Goal: Task Accomplishment & Management: Complete application form

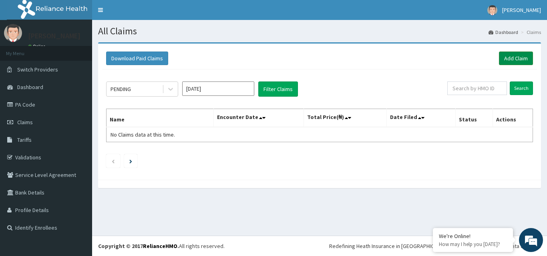
click at [519, 56] on link "Add Claim" at bounding box center [516, 59] width 34 height 14
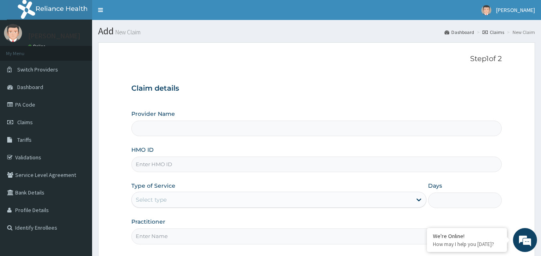
click at [192, 161] on input "HMO ID" at bounding box center [316, 165] width 371 height 16
type input "CGW/10035/A"
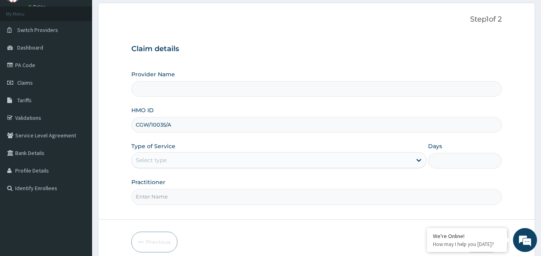
scroll to position [40, 0]
click at [160, 161] on div "Select type" at bounding box center [151, 160] width 31 height 8
click at [138, 202] on input "Practitioner" at bounding box center [316, 197] width 371 height 16
click at [227, 152] on div "Select type" at bounding box center [278, 160] width 295 height 16
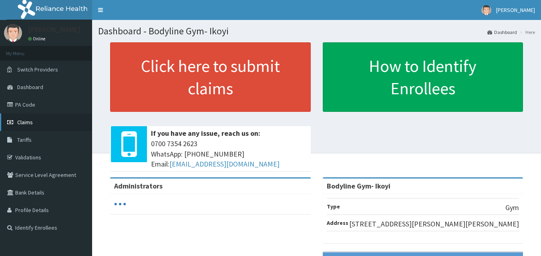
click at [48, 124] on link "Claims" at bounding box center [46, 123] width 92 height 18
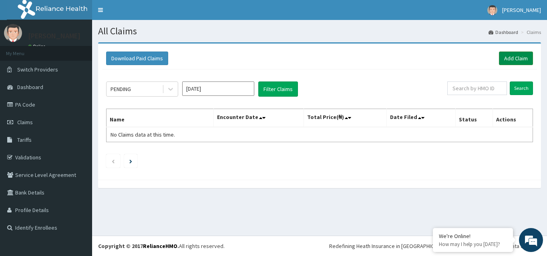
click at [509, 61] on link "Add Claim" at bounding box center [516, 59] width 34 height 14
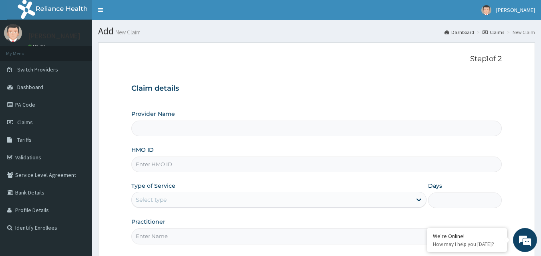
type input "Bodyline Gym- Ikoyi"
type input "1"
click at [232, 168] on input "HMO ID" at bounding box center [316, 165] width 371 height 16
type input "CGW/10035/A"
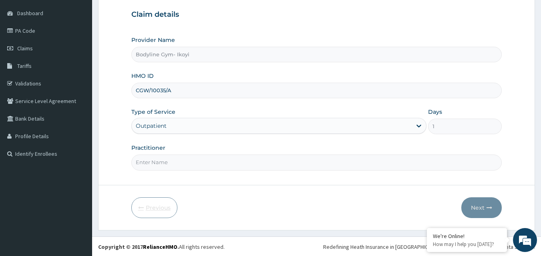
scroll to position [75, 0]
click at [148, 159] on input "Practitioner" at bounding box center [316, 162] width 371 height 16
type input "bodyline"
click at [481, 206] on button "Next" at bounding box center [481, 207] width 40 height 21
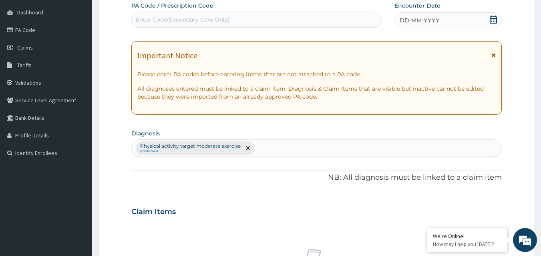
click at [180, 22] on div "Enter Code(Secondary Care Only)" at bounding box center [183, 20] width 94 height 8
type input "PA/B2F12A"
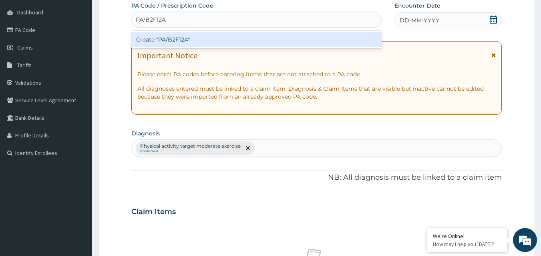
click at [180, 37] on div "Create "PA/B2F12A"" at bounding box center [256, 39] width 250 height 14
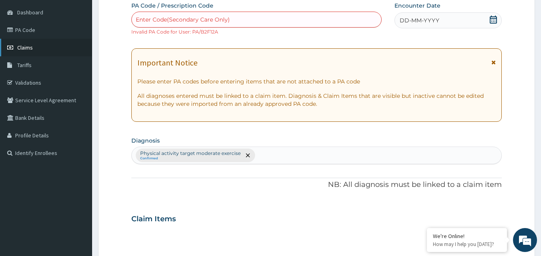
click at [58, 49] on link "Claims" at bounding box center [46, 48] width 92 height 18
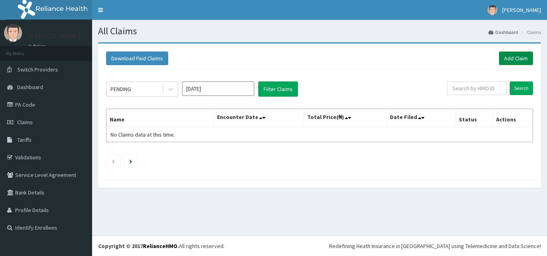
click at [516, 60] on link "Add Claim" at bounding box center [516, 59] width 34 height 14
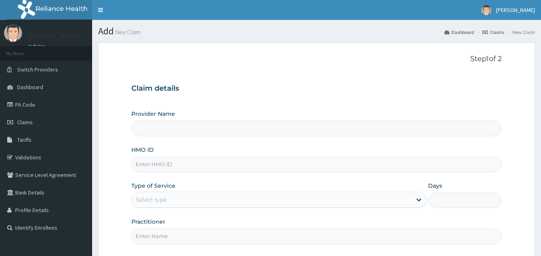
type input "Bodyline Gym- Ikoyi"
type input "1"
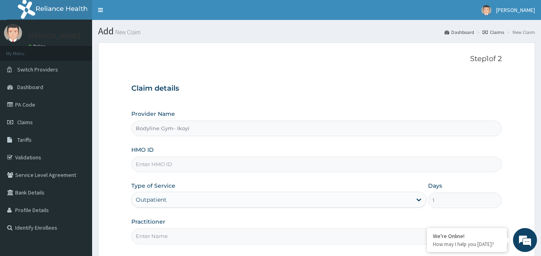
click at [151, 161] on input "HMO ID" at bounding box center [316, 165] width 371 height 16
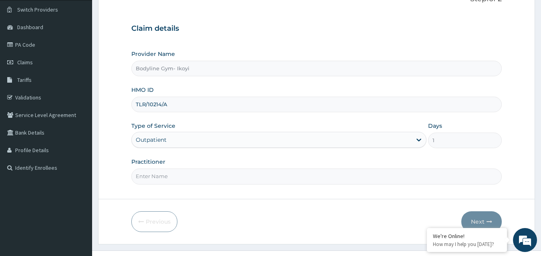
scroll to position [75, 0]
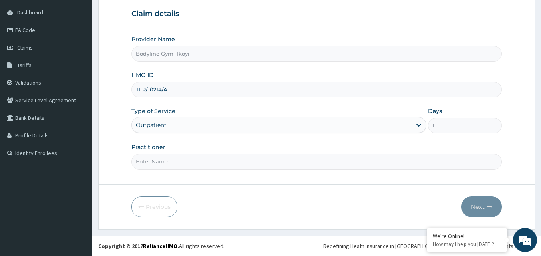
type input "TLR/10214/A"
click at [151, 161] on input "Practitioner" at bounding box center [316, 162] width 371 height 16
type input "Bodyline"
click at [482, 206] on button "Next" at bounding box center [481, 207] width 40 height 21
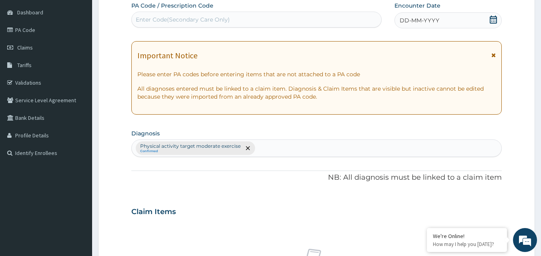
click at [134, 20] on div "Enter Code(Secondary Care Only)" at bounding box center [257, 19] width 250 height 13
type input "PA/A29602"
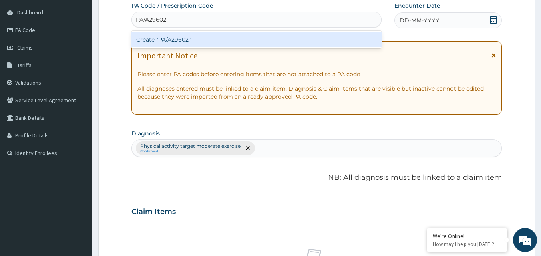
click at [161, 41] on div "Create "PA/A29602"" at bounding box center [256, 39] width 250 height 14
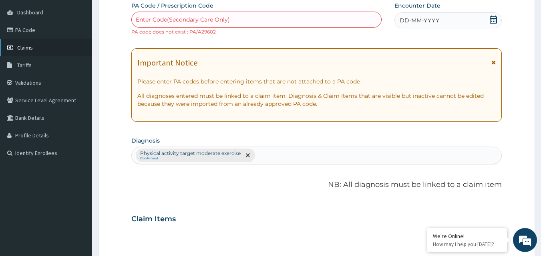
click at [44, 43] on link "Claims" at bounding box center [46, 48] width 92 height 18
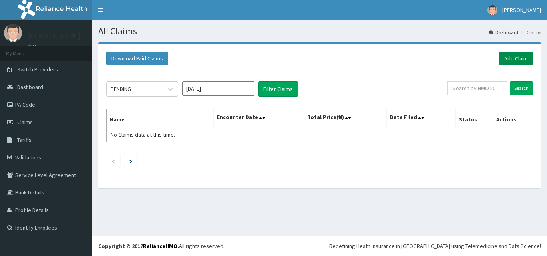
click at [513, 59] on link "Add Claim" at bounding box center [516, 59] width 34 height 14
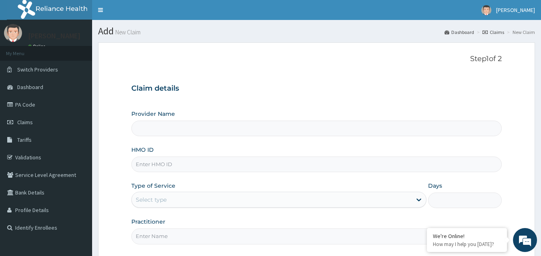
type input "Bodyline Gym- Ikoyi"
type input "1"
click at [170, 168] on input "HMO ID" at bounding box center [316, 165] width 371 height 16
type input "GTB/10759/A"
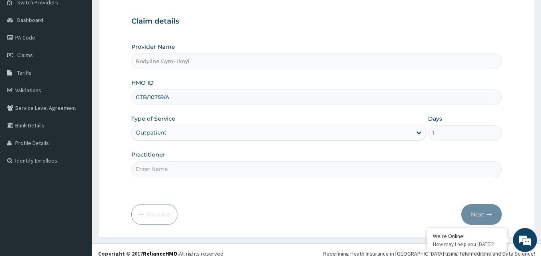
scroll to position [75, 0]
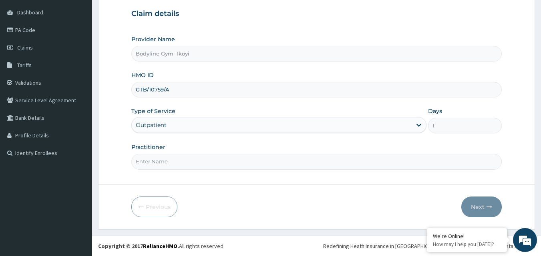
click at [175, 162] on input "Practitioner" at bounding box center [316, 162] width 371 height 16
type input "bodyline"
click at [485, 210] on button "Next" at bounding box center [481, 207] width 40 height 21
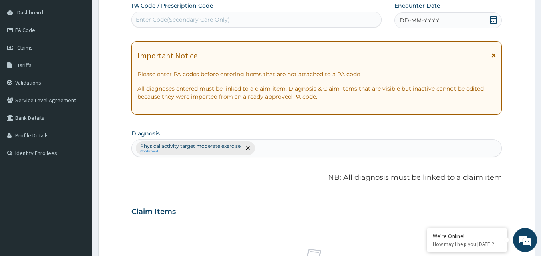
click at [157, 18] on div "Enter Code(Secondary Care Only)" at bounding box center [183, 20] width 94 height 8
type input "PA/1D2661"
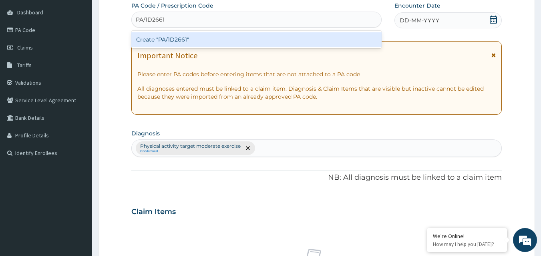
click at [171, 42] on div "Create "PA/1D2661"" at bounding box center [256, 39] width 250 height 14
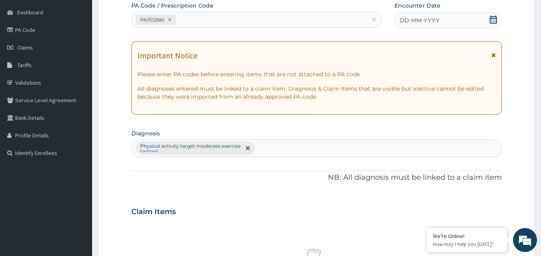
click at [413, 21] on span "DD-MM-YYYY" at bounding box center [419, 20] width 40 height 8
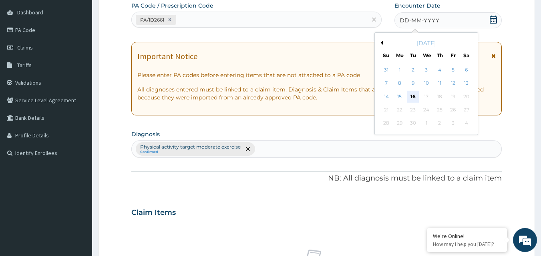
click at [411, 95] on div "16" at bounding box center [413, 97] width 12 height 12
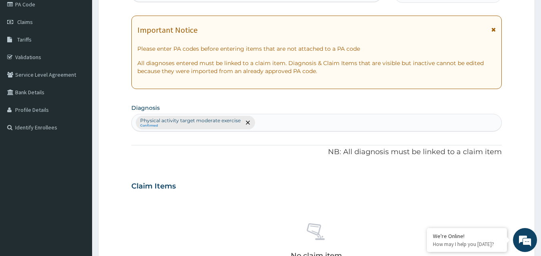
scroll to position [321, 0]
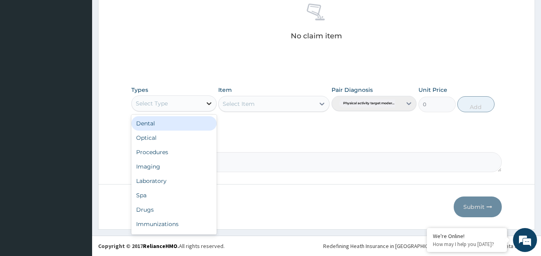
click at [202, 106] on div at bounding box center [209, 103] width 14 height 14
type input "g"
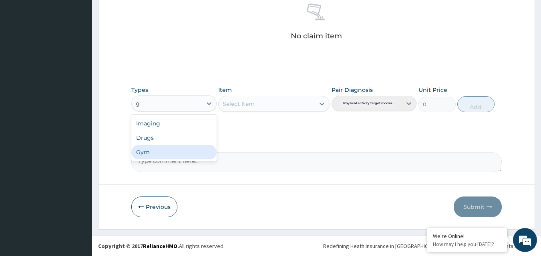
click at [180, 150] on div "Gym" at bounding box center [173, 152] width 85 height 14
click at [269, 101] on div "Select Item" at bounding box center [273, 104] width 111 height 16
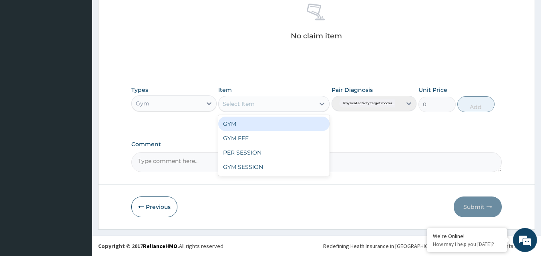
click at [268, 101] on div "Select Item" at bounding box center [266, 104] width 96 height 13
click at [259, 126] on div "GYM" at bounding box center [273, 124] width 111 height 14
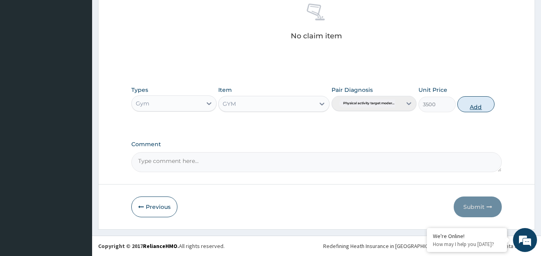
click at [477, 107] on button "Add" at bounding box center [475, 104] width 37 height 16
type input "0"
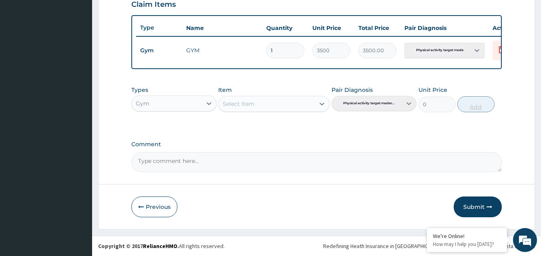
scroll to position [289, 0]
click at [474, 206] on button "Submit" at bounding box center [477, 207] width 48 height 21
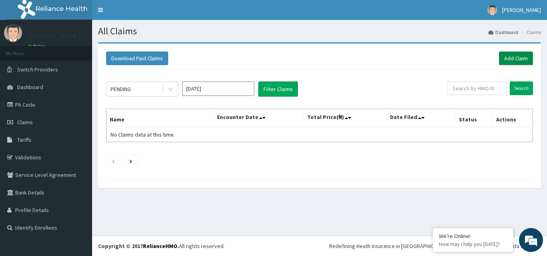
click at [518, 56] on link "Add Claim" at bounding box center [516, 59] width 34 height 14
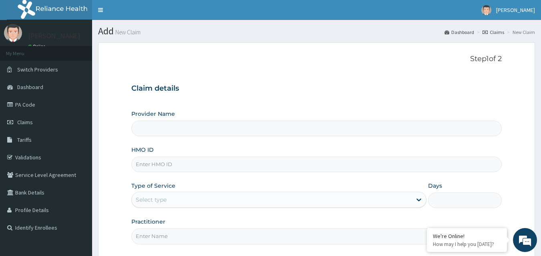
click at [165, 166] on input "HMO ID" at bounding box center [316, 165] width 371 height 16
type input "Bodyline Gym- Ikoyi"
type input "1"
type input "PAY/10233/A"
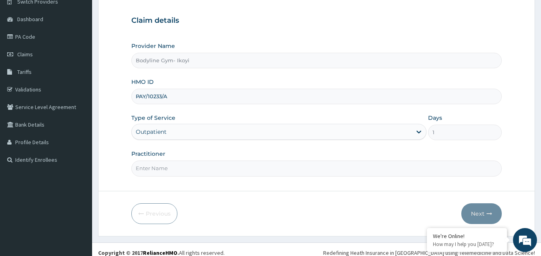
scroll to position [75, 0]
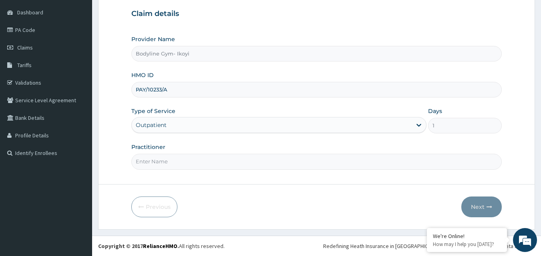
click at [149, 167] on input "Practitioner" at bounding box center [316, 162] width 371 height 16
type input "bodyline"
click at [483, 208] on button "Next" at bounding box center [481, 207] width 40 height 21
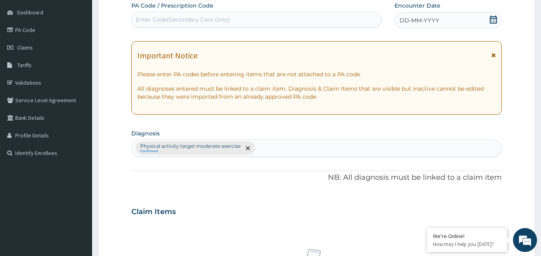
click at [148, 20] on div "Enter Code(Secondary Care Only)" at bounding box center [183, 20] width 94 height 8
type input "PA/884F39"
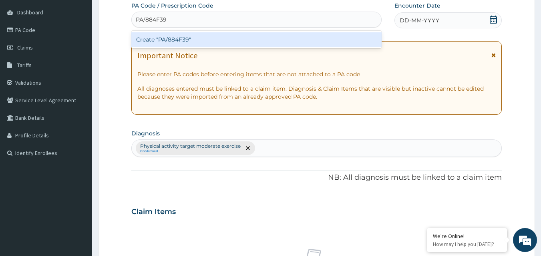
click at [177, 37] on div "Create "PA/884F39"" at bounding box center [256, 39] width 250 height 14
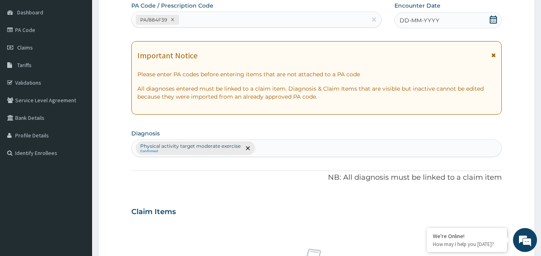
click at [411, 23] on span "DD-MM-YYYY" at bounding box center [419, 20] width 40 height 8
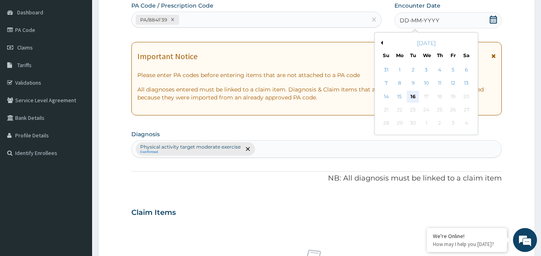
click at [413, 98] on div "16" at bounding box center [413, 97] width 12 height 12
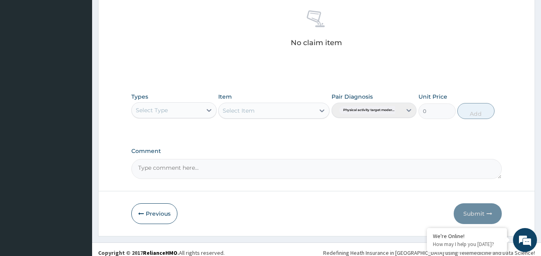
scroll to position [321, 0]
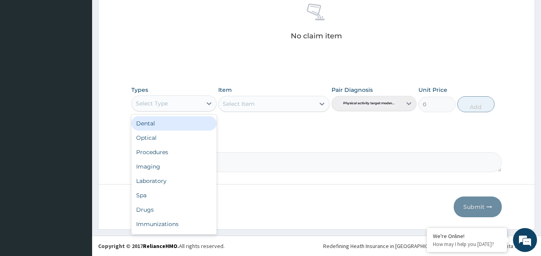
click at [201, 105] on div "Select Type" at bounding box center [167, 103] width 70 height 13
type input "g"
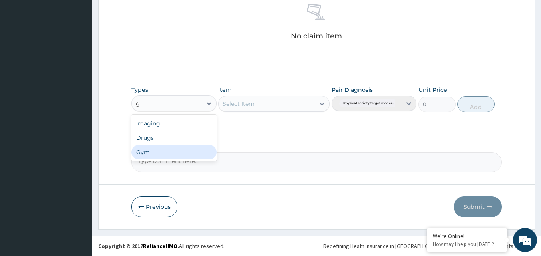
click at [166, 150] on div "Gym" at bounding box center [173, 152] width 85 height 14
click at [253, 103] on div "Select Item" at bounding box center [273, 104] width 111 height 16
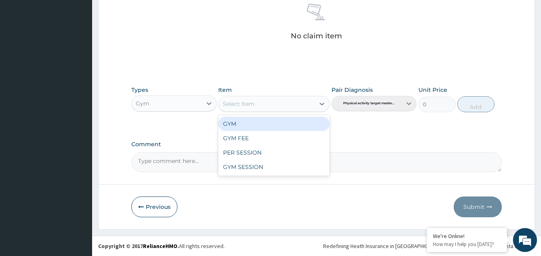
click at [253, 103] on div "Select Item" at bounding box center [238, 104] width 32 height 8
click at [266, 117] on div "GYM" at bounding box center [273, 124] width 111 height 14
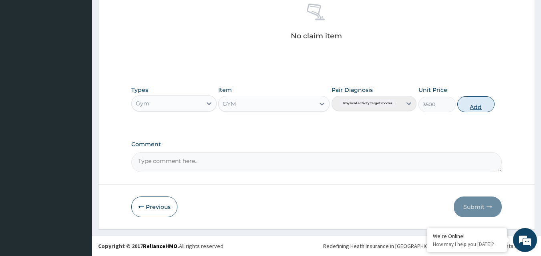
click at [478, 108] on button "Add" at bounding box center [475, 104] width 37 height 16
type input "0"
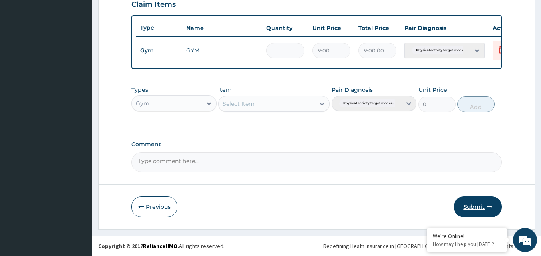
click at [469, 206] on button "Submit" at bounding box center [477, 207] width 48 height 21
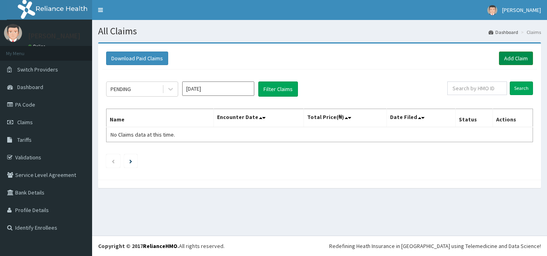
click at [519, 56] on link "Add Claim" at bounding box center [516, 59] width 34 height 14
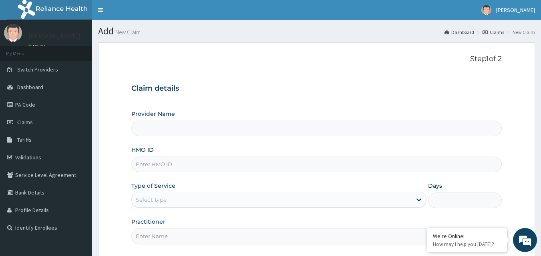
type input "Bodyline Gym- Ikoyi"
type input "1"
click at [155, 163] on input "HMO ID" at bounding box center [316, 165] width 371 height 16
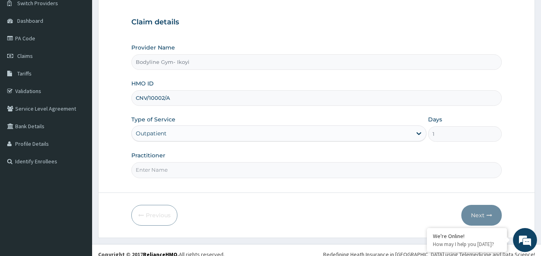
scroll to position [75, 0]
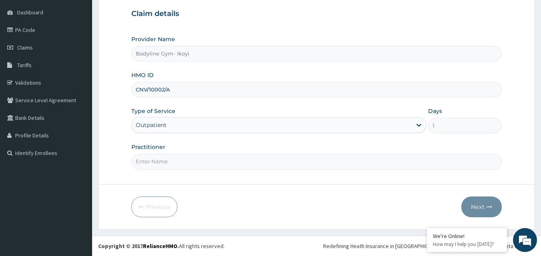
type input "CNV/10002/A"
click at [155, 162] on input "Practitioner" at bounding box center [316, 162] width 371 height 16
type input "bodyline"
click at [474, 206] on button "Next" at bounding box center [481, 207] width 40 height 21
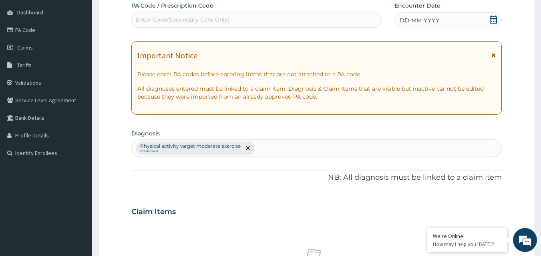
click at [150, 18] on div "Enter Code(Secondary Care Only)" at bounding box center [183, 20] width 94 height 8
type input "PA/8B1A84"
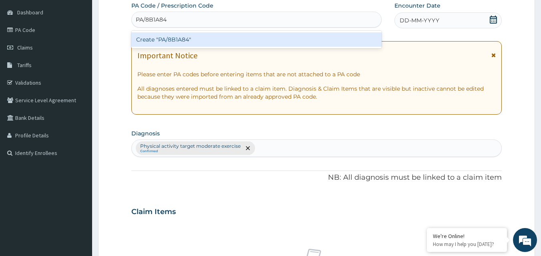
click at [188, 40] on div "Create "PA/8B1A84"" at bounding box center [256, 39] width 250 height 14
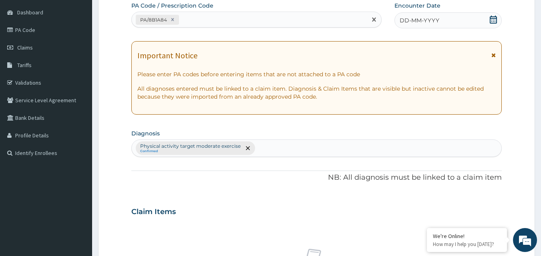
click at [406, 23] on span "DD-MM-YYYY" at bounding box center [419, 20] width 40 height 8
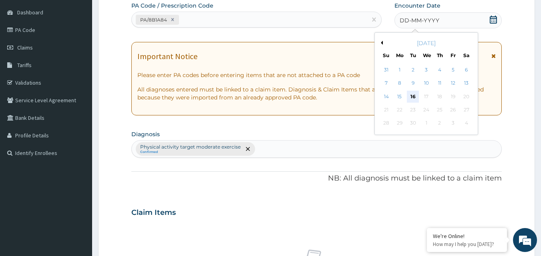
click at [411, 96] on div "16" at bounding box center [413, 97] width 12 height 12
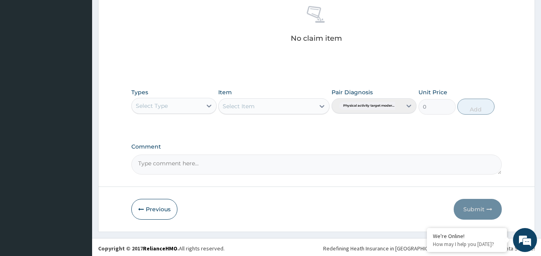
scroll to position [321, 0]
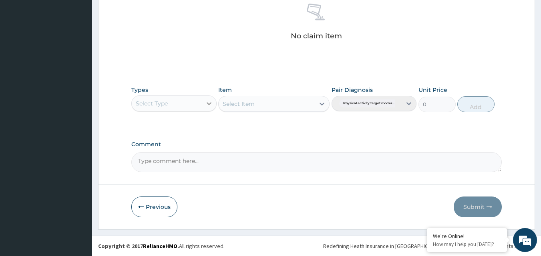
click at [204, 103] on div at bounding box center [209, 103] width 14 height 14
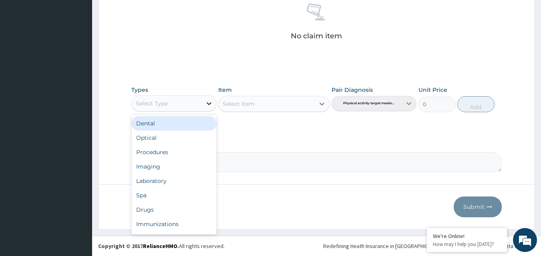
type input "g"
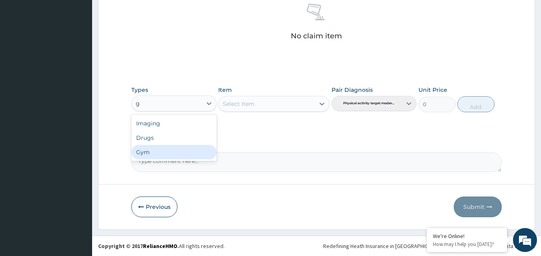
click at [187, 156] on div "Gym" at bounding box center [173, 152] width 85 height 14
click at [252, 107] on div "Select Item" at bounding box center [238, 104] width 32 height 8
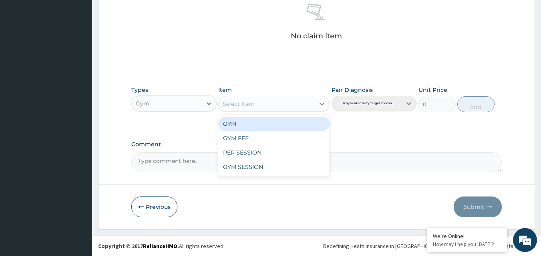
click at [242, 129] on div "GYM" at bounding box center [273, 124] width 111 height 14
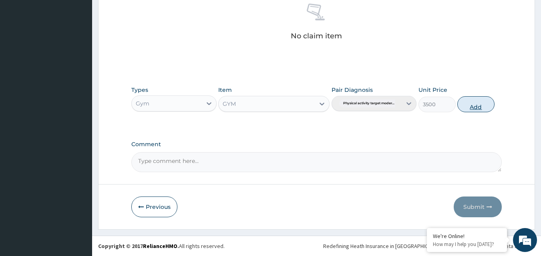
click at [479, 108] on button "Add" at bounding box center [475, 104] width 37 height 16
type input "0"
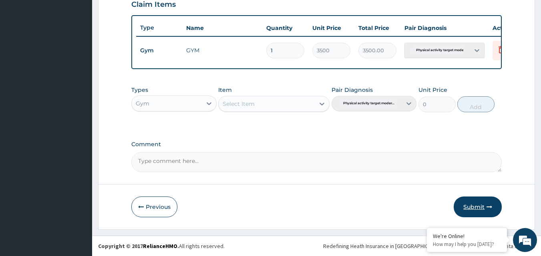
click at [477, 210] on button "Submit" at bounding box center [477, 207] width 48 height 21
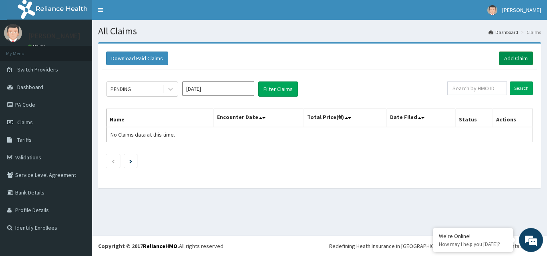
click at [517, 56] on link "Add Claim" at bounding box center [516, 59] width 34 height 14
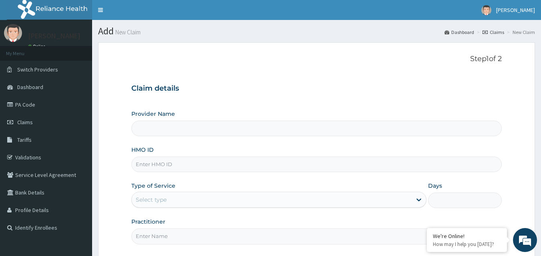
click at [148, 166] on input "HMO ID" at bounding box center [316, 165] width 371 height 16
type input "T"
type input "Bodyline Gym- Ikoyi"
type input "1"
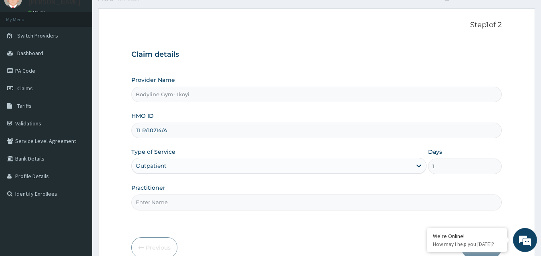
scroll to position [75, 0]
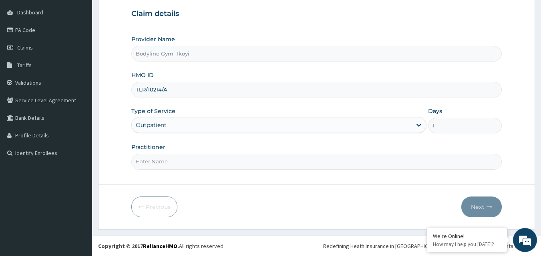
type input "TLR/10214/A"
click at [140, 163] on input "Practitioner" at bounding box center [316, 162] width 371 height 16
type input "bodyline"
click at [480, 206] on button "Next" at bounding box center [481, 207] width 40 height 21
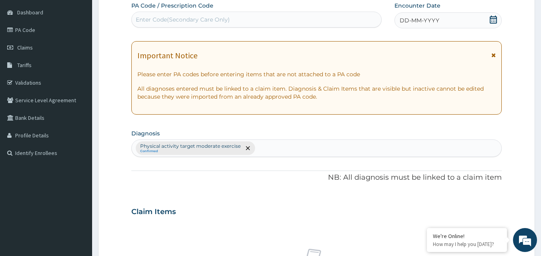
click at [153, 18] on div "Enter Code(Secondary Care Only)" at bounding box center [183, 20] width 94 height 8
type input "PA/A29602"
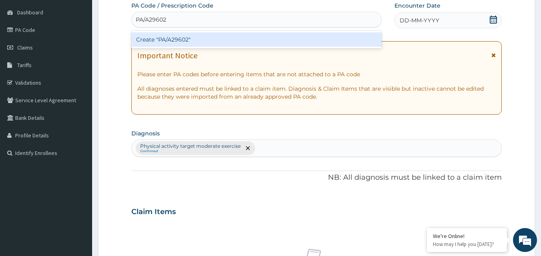
click at [188, 40] on div "Create "PA/A29602"" at bounding box center [256, 39] width 250 height 14
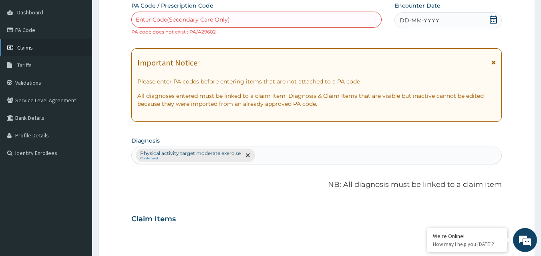
click at [35, 51] on link "Claims" at bounding box center [46, 48] width 92 height 18
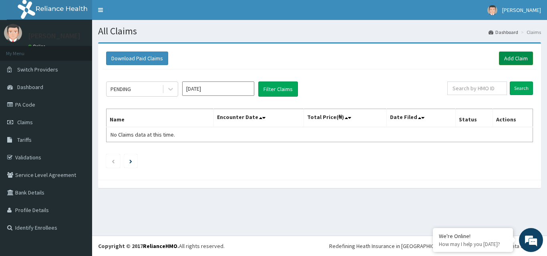
click at [513, 56] on link "Add Claim" at bounding box center [516, 59] width 34 height 14
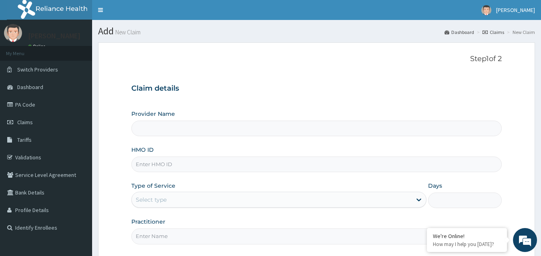
type input "Bodyline Gym- Ikoyi"
type input "1"
click at [145, 164] on input "HMO ID" at bounding box center [316, 165] width 371 height 16
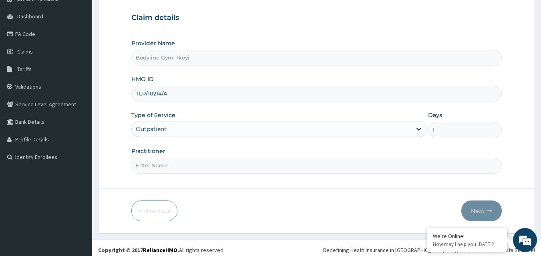
scroll to position [75, 0]
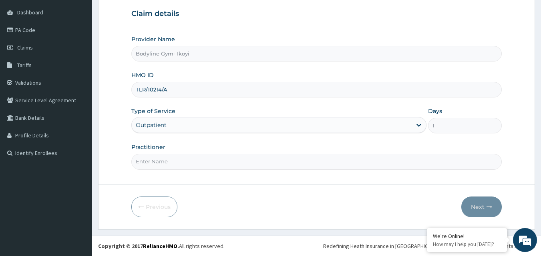
type input "TLR/10214/A"
click at [157, 161] on input "Practitioner" at bounding box center [316, 162] width 371 height 16
type input "bodyline"
click at [472, 208] on button "Next" at bounding box center [481, 207] width 40 height 21
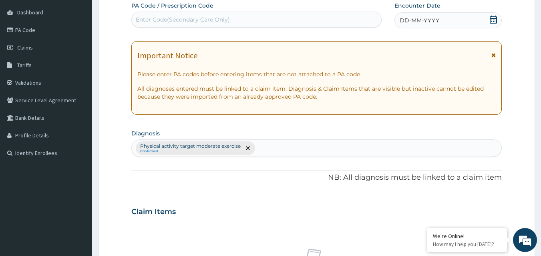
click at [144, 21] on div "Enter Code(Secondary Care Only)" at bounding box center [183, 20] width 94 height 8
type input "PA/A29603"
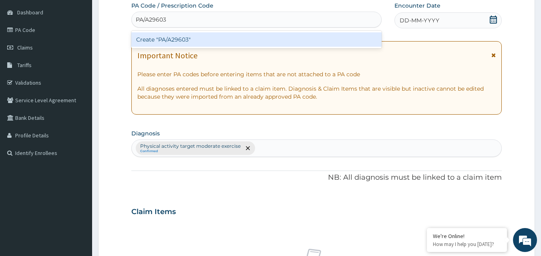
click at [196, 44] on div "Create "PA/A29603"" at bounding box center [256, 39] width 250 height 14
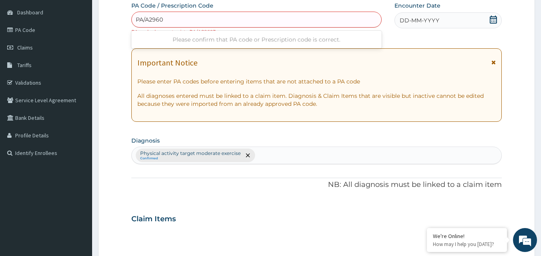
type input "PA/A2960Z"
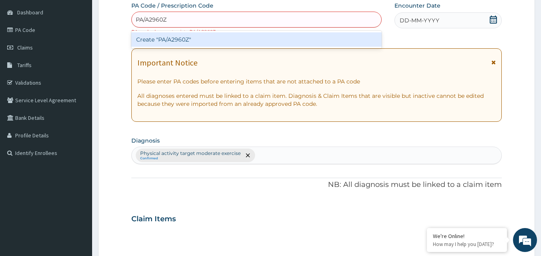
click at [184, 43] on div "Create "PA/A2960Z"" at bounding box center [256, 39] width 250 height 14
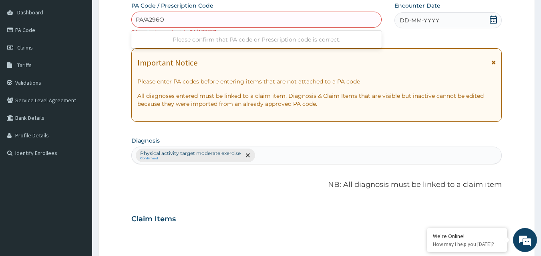
type input "PA/A296O2"
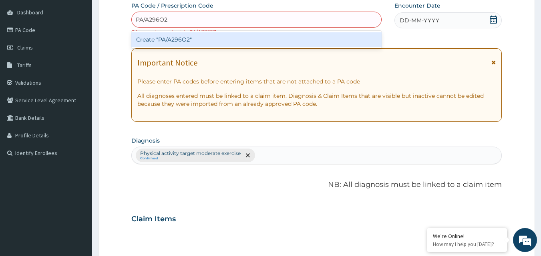
click at [178, 36] on div "Create "PA/A296O2"" at bounding box center [256, 39] width 250 height 14
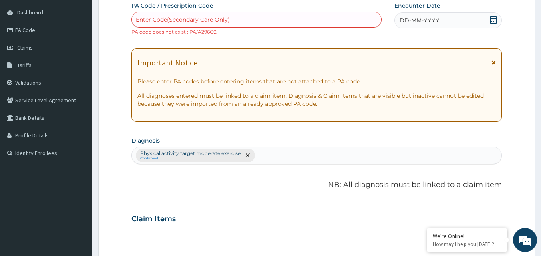
click at [162, 24] on div "Enter Code(Secondary Care Only)" at bounding box center [257, 19] width 250 height 13
click at [158, 18] on div "Enter Code(Secondary Care Only)" at bounding box center [183, 20] width 94 height 8
type input "PA/A29602"
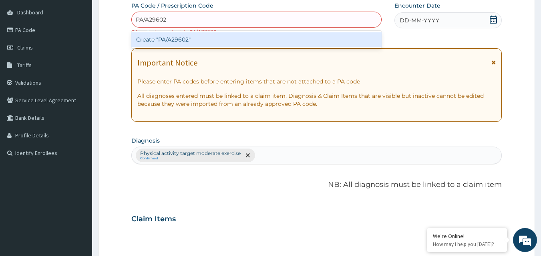
click at [164, 39] on div "Create "PA/A29602"" at bounding box center [256, 39] width 250 height 14
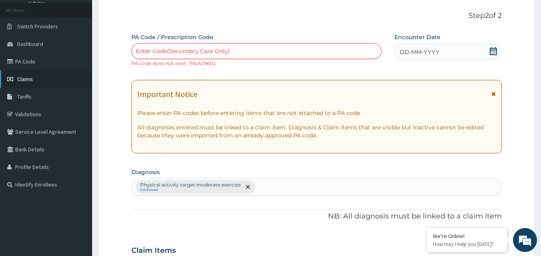
scroll to position [0, 0]
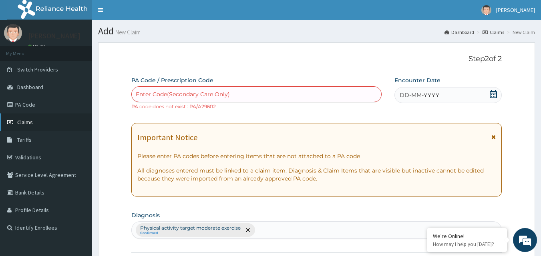
click at [44, 119] on link "Claims" at bounding box center [46, 123] width 92 height 18
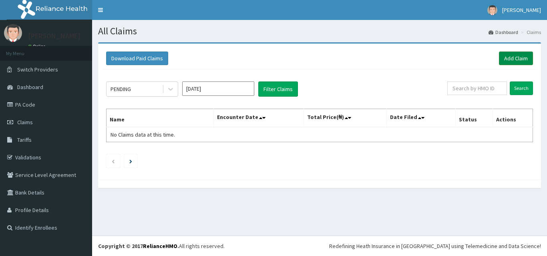
click at [505, 56] on link "Add Claim" at bounding box center [516, 59] width 34 height 14
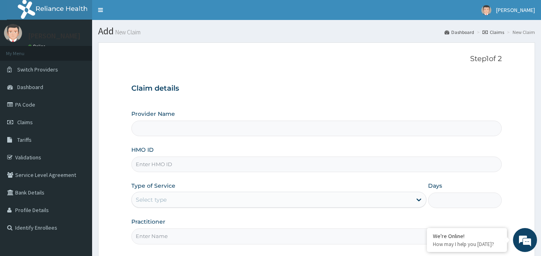
type input "Bodyline Gym- Ikoyi"
type input "1"
click at [162, 166] on input "HMO ID" at bounding box center [316, 165] width 371 height 16
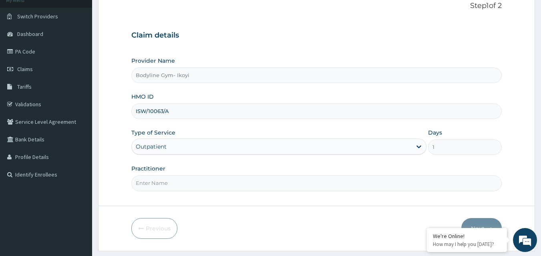
scroll to position [75, 0]
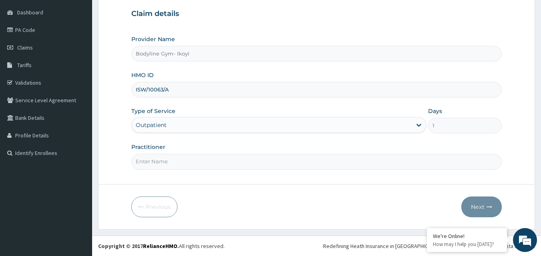
type input "ISW/10063/A"
click at [164, 165] on input "Practitioner" at bounding box center [316, 162] width 371 height 16
type input "bodyline"
click at [477, 208] on button "Next" at bounding box center [481, 207] width 40 height 21
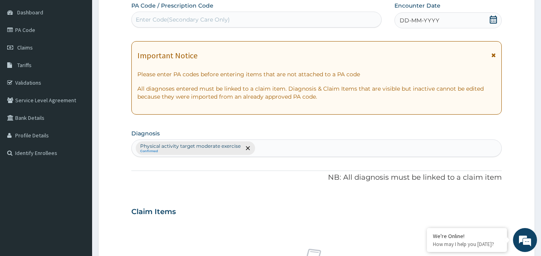
click at [161, 18] on div "Enter Code(Secondary Care Only)" at bounding box center [183, 20] width 94 height 8
type input "PA/4FD893"
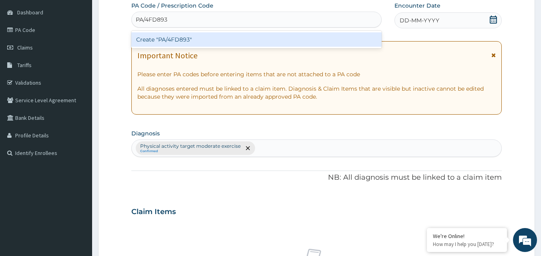
click at [234, 38] on div "Create "PA/4FD893"" at bounding box center [256, 39] width 250 height 14
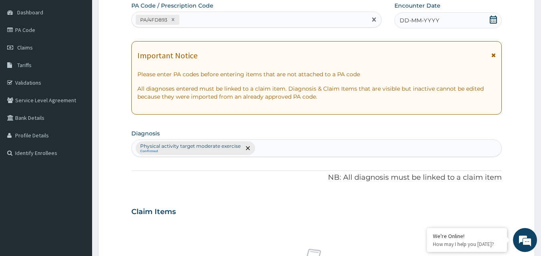
click at [409, 20] on span "DD-MM-YYYY" at bounding box center [419, 20] width 40 height 8
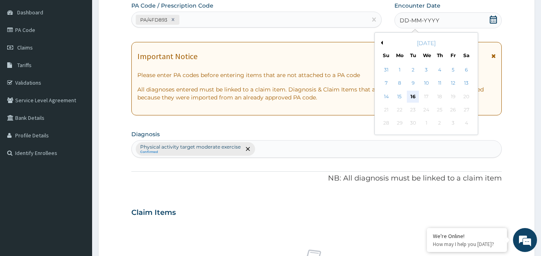
click at [414, 98] on div "16" at bounding box center [413, 97] width 12 height 12
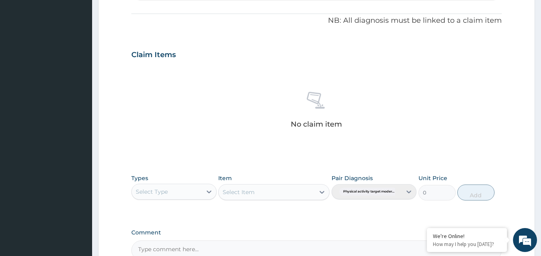
scroll to position [235, 0]
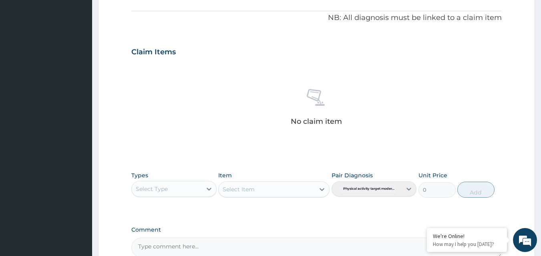
click at [190, 188] on div "Select Type" at bounding box center [167, 189] width 70 height 13
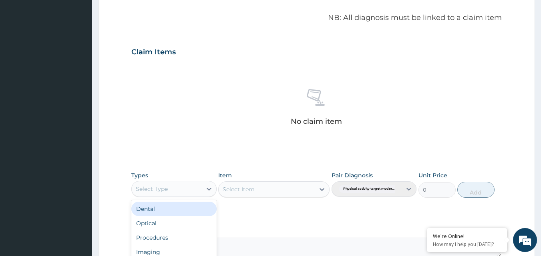
type input "g"
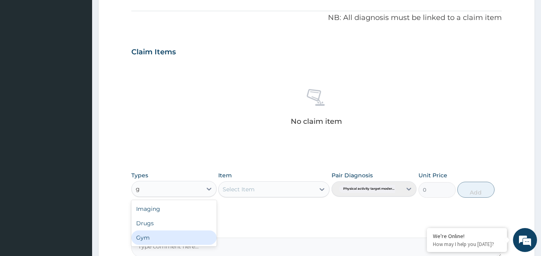
click at [182, 238] on div "Gym" at bounding box center [173, 238] width 85 height 14
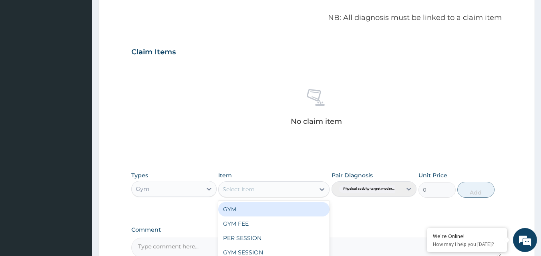
click at [283, 188] on div "Select Item" at bounding box center [266, 189] width 96 height 13
click at [266, 214] on div "GYM" at bounding box center [273, 209] width 111 height 14
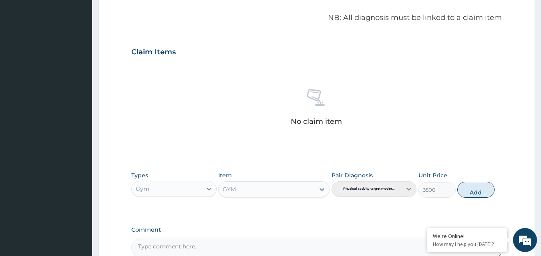
click at [475, 192] on button "Add" at bounding box center [475, 190] width 37 height 16
type input "0"
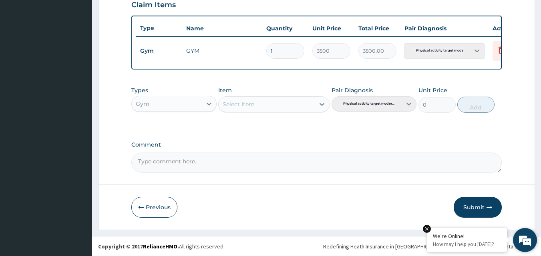
scroll to position [289, 0]
click at [468, 210] on button "Submit" at bounding box center [477, 207] width 48 height 21
